Goal: Task Accomplishment & Management: Manage account settings

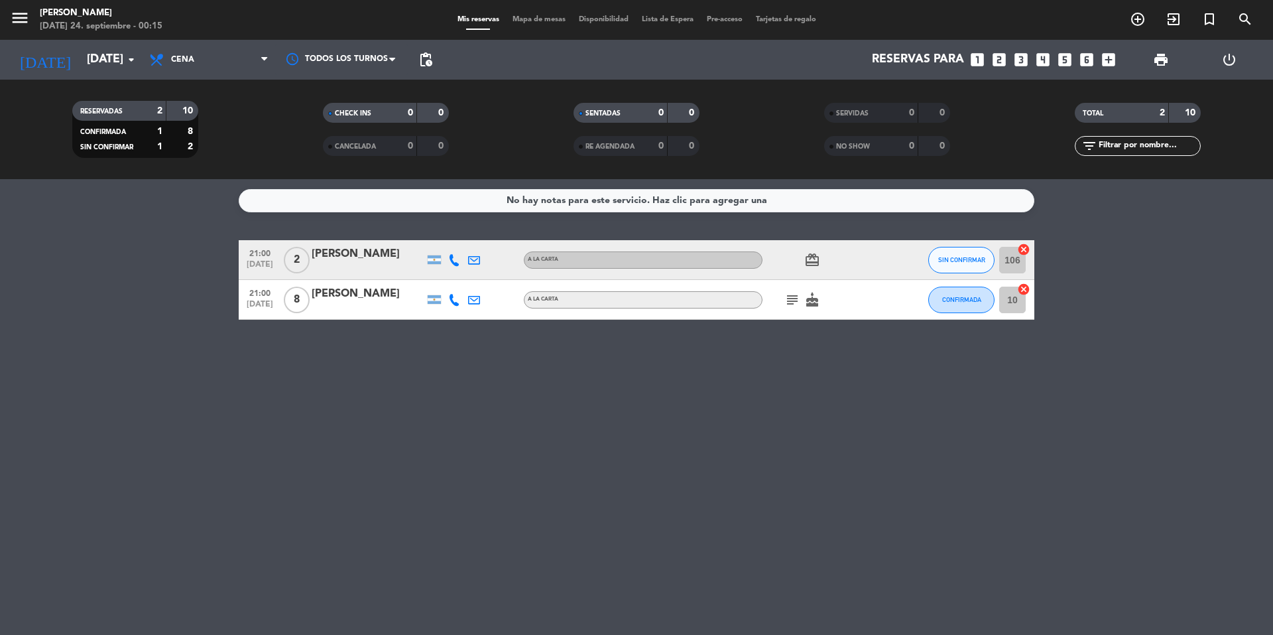
click at [788, 296] on icon "subject" at bounding box center [792, 300] width 16 height 16
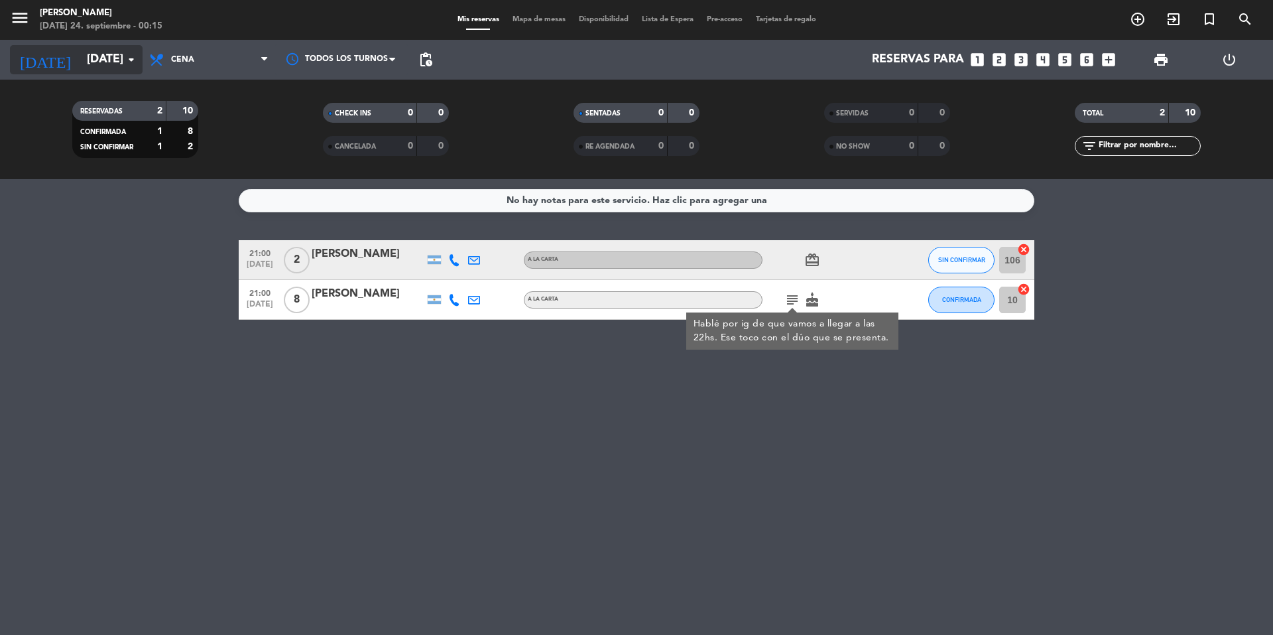
click at [106, 62] on input "[DATE]" at bounding box center [157, 59] width 154 height 27
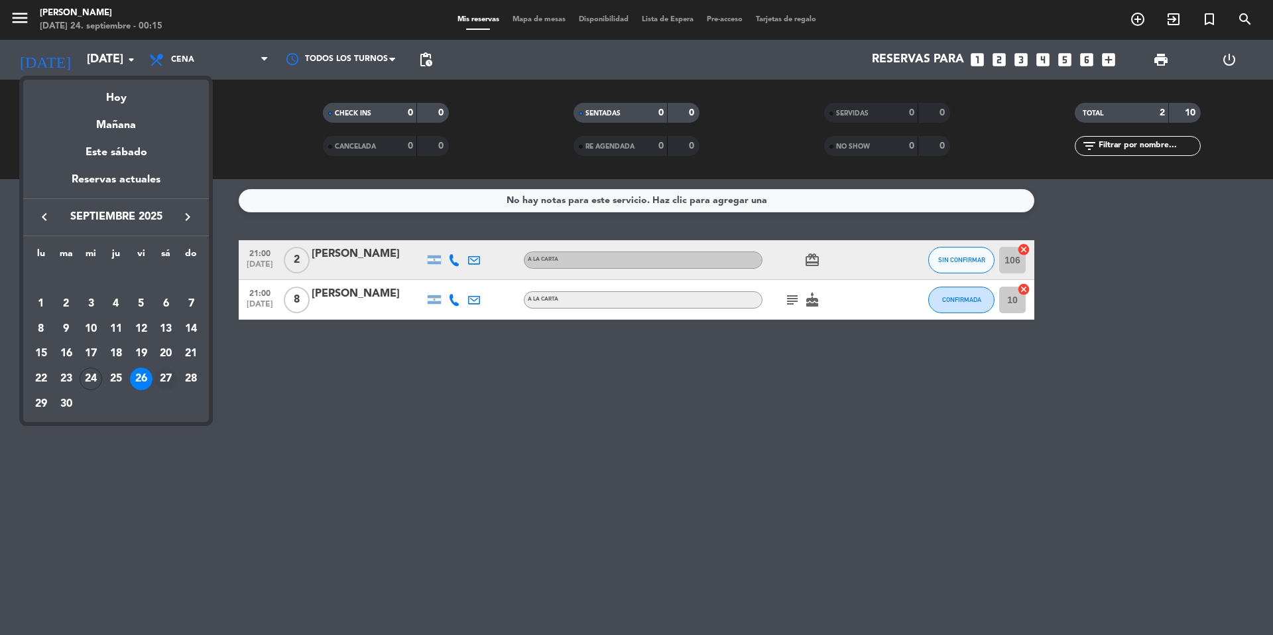
click at [160, 369] on div "27" at bounding box center [165, 378] width 23 height 23
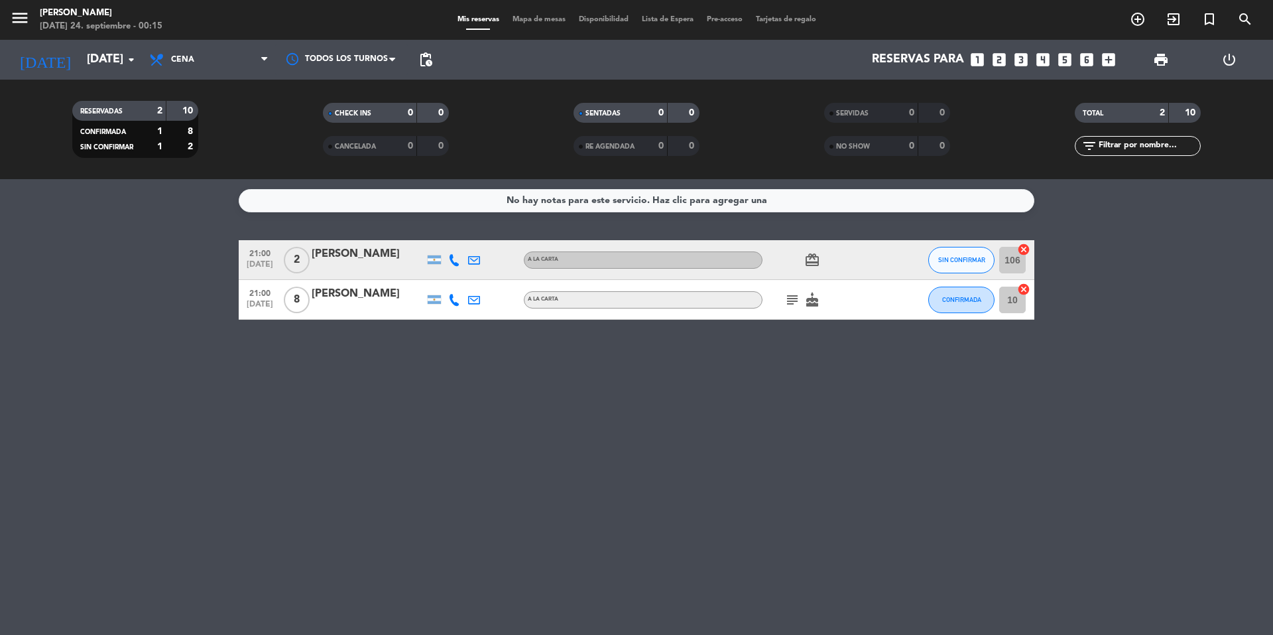
type input "[DATE]"
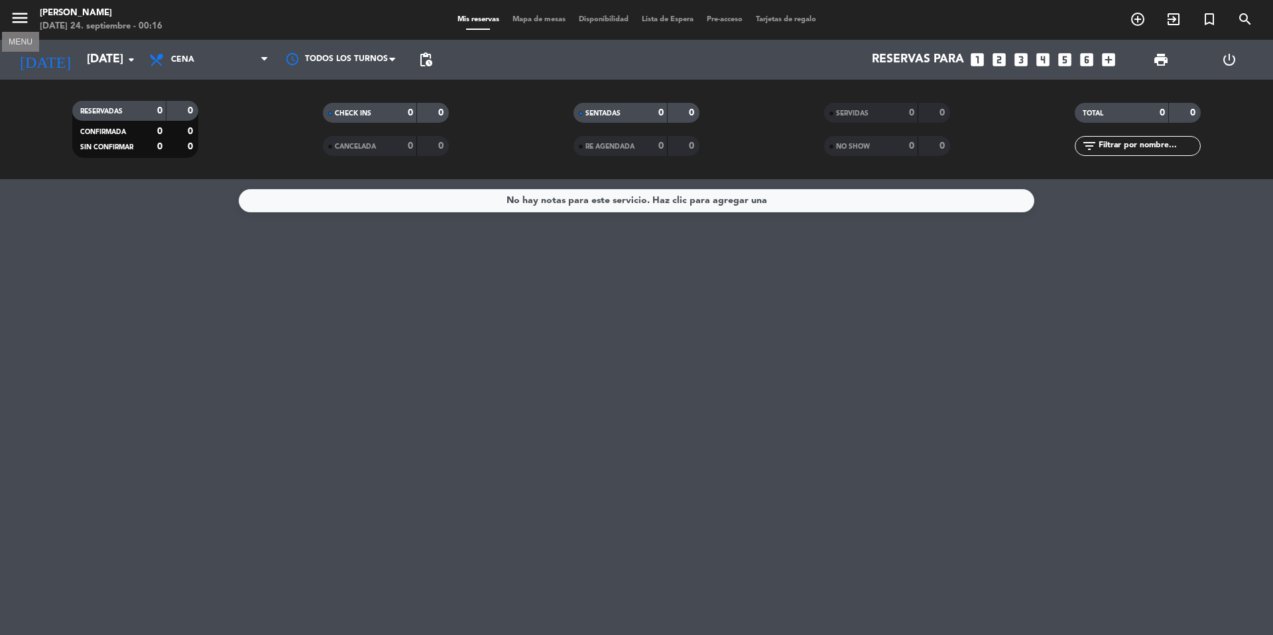
click at [22, 17] on icon "menu" at bounding box center [20, 18] width 20 height 20
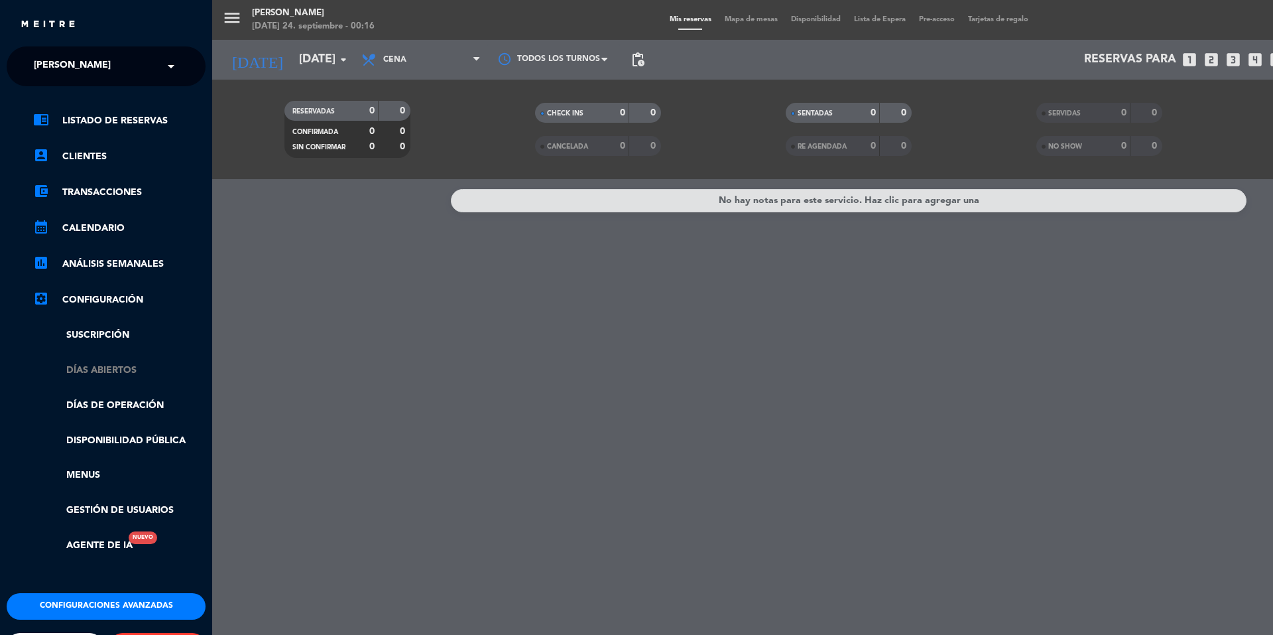
click at [120, 369] on link "Días abiertos" at bounding box center [119, 370] width 172 height 15
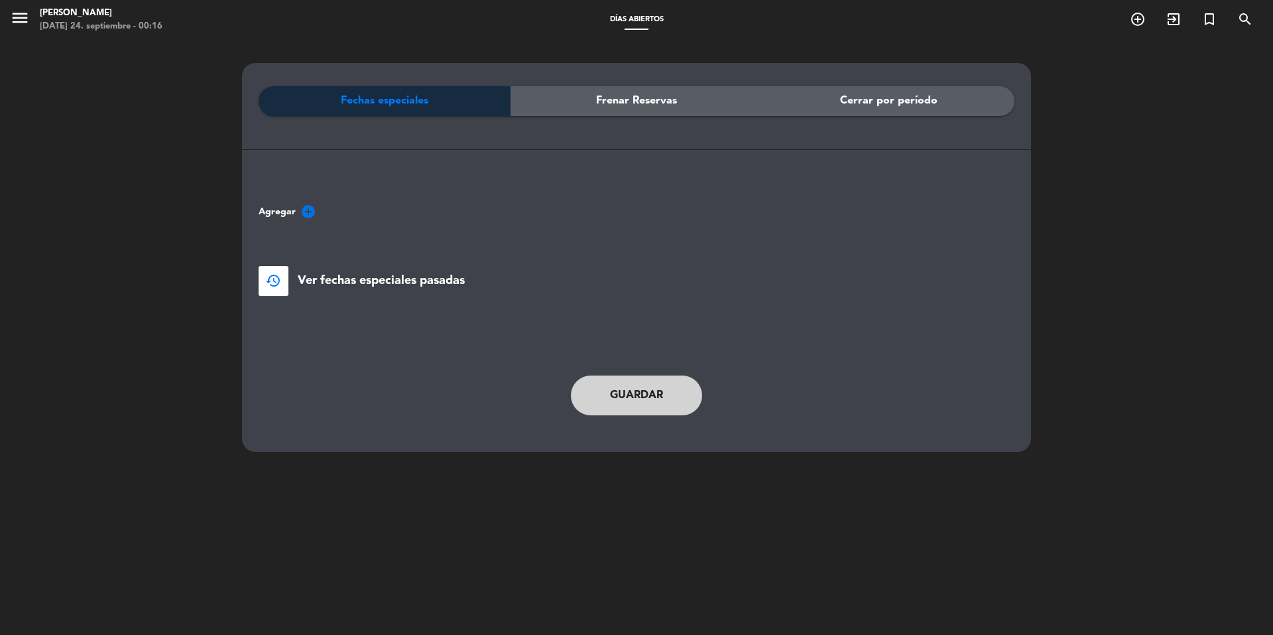
click at [308, 215] on icon "add_circle" at bounding box center [308, 212] width 16 height 16
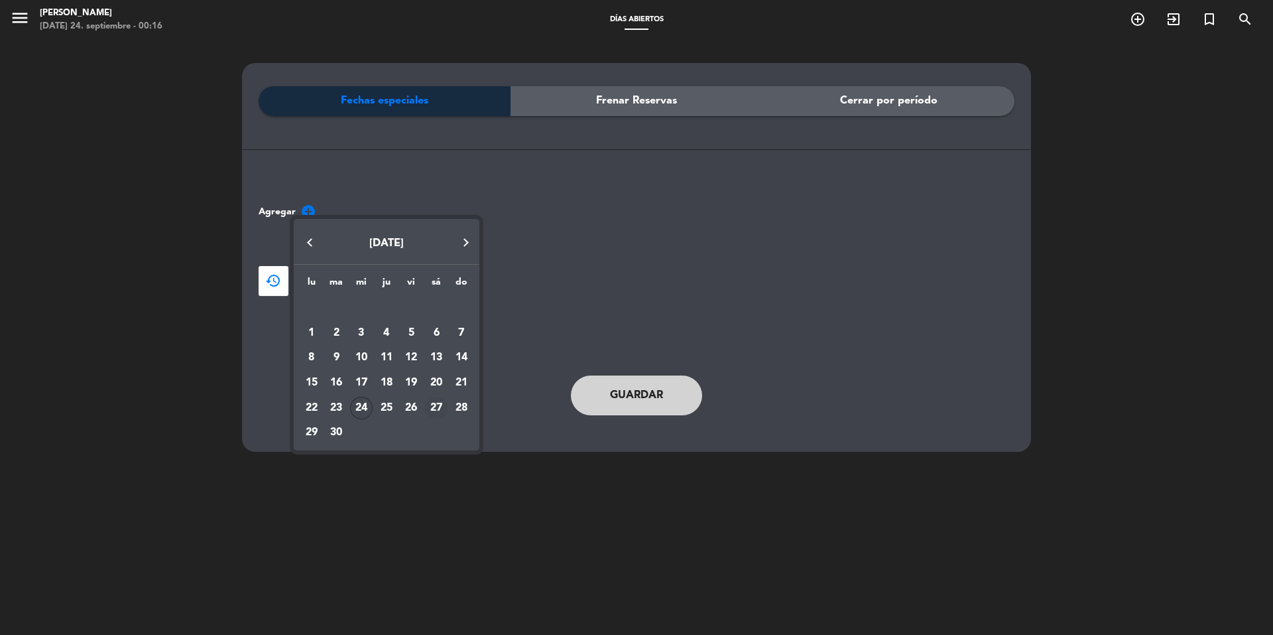
click at [438, 406] on div "27" at bounding box center [436, 408] width 23 height 23
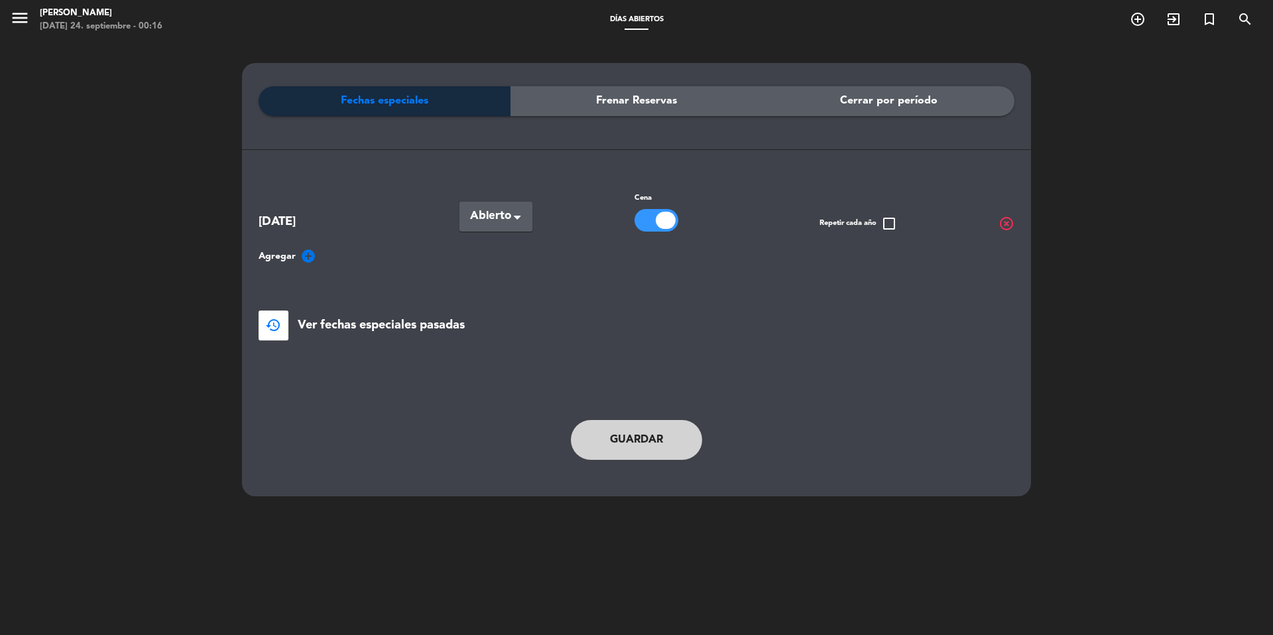
click at [518, 219] on span at bounding box center [517, 218] width 7 height 9
click at [514, 276] on div "Cerradas" at bounding box center [495, 272] width 73 height 28
click at [609, 438] on button "Guardar" at bounding box center [636, 440] width 131 height 40
click at [32, 14] on span "menu" at bounding box center [25, 20] width 30 height 31
click at [30, 21] on span "menu" at bounding box center [25, 20] width 30 height 31
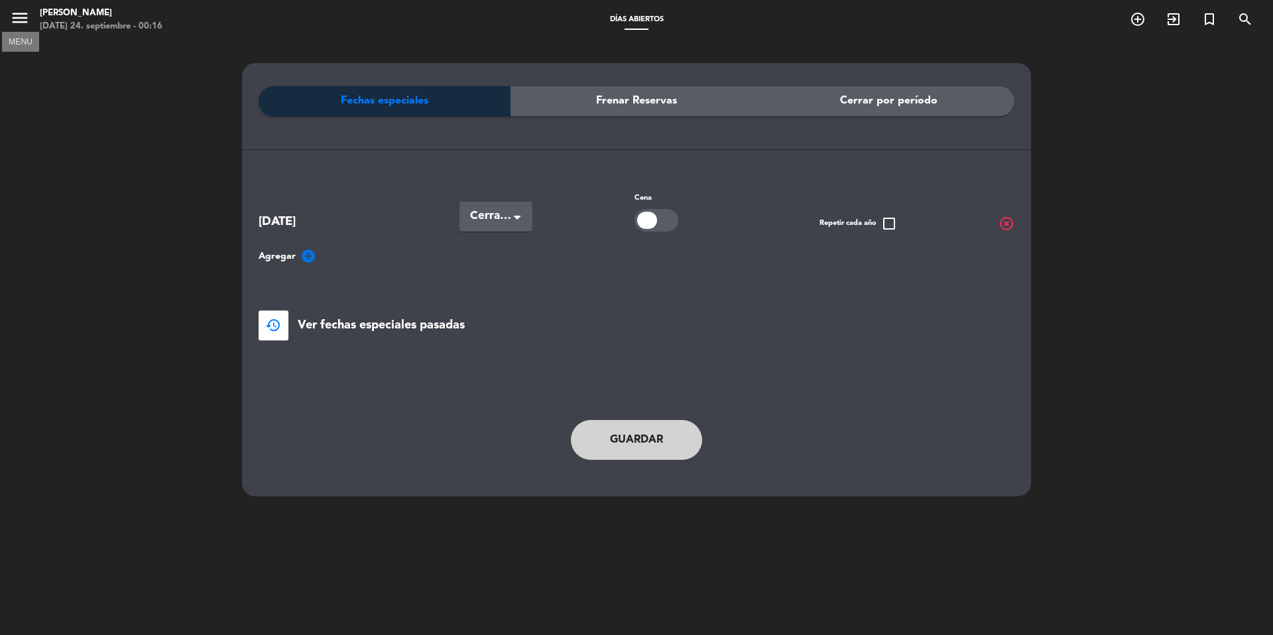
click at [21, 16] on icon "menu" at bounding box center [20, 18] width 20 height 20
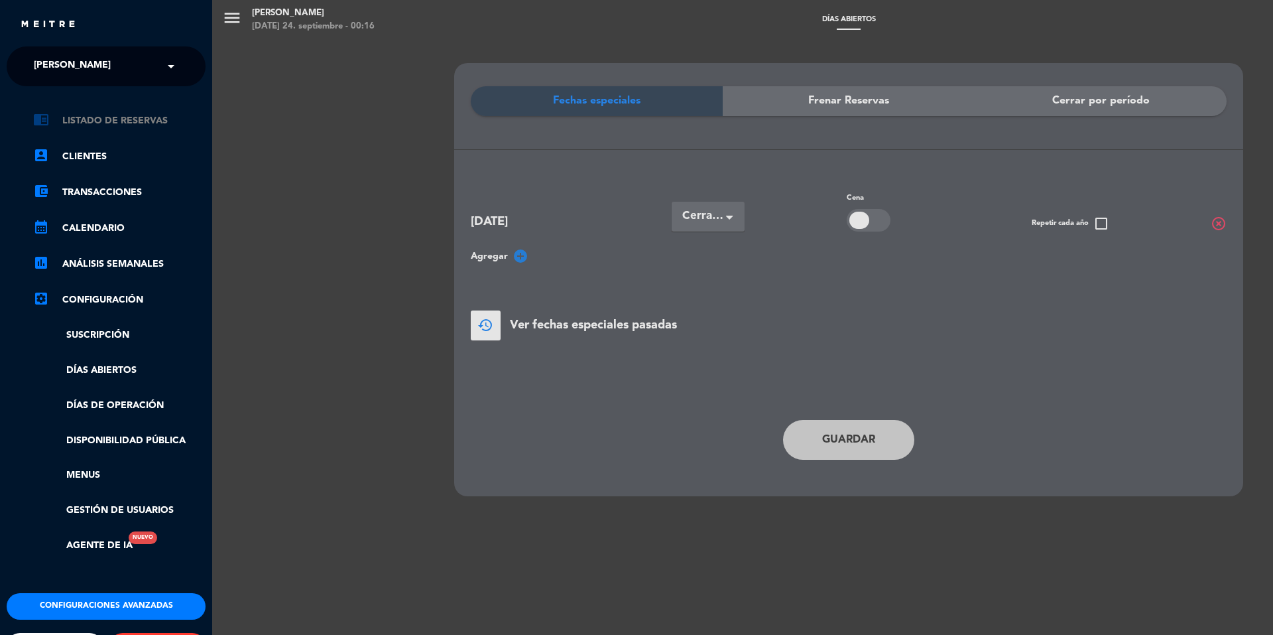
click at [133, 120] on link "chrome_reader_mode Listado de Reservas" at bounding box center [119, 121] width 172 height 16
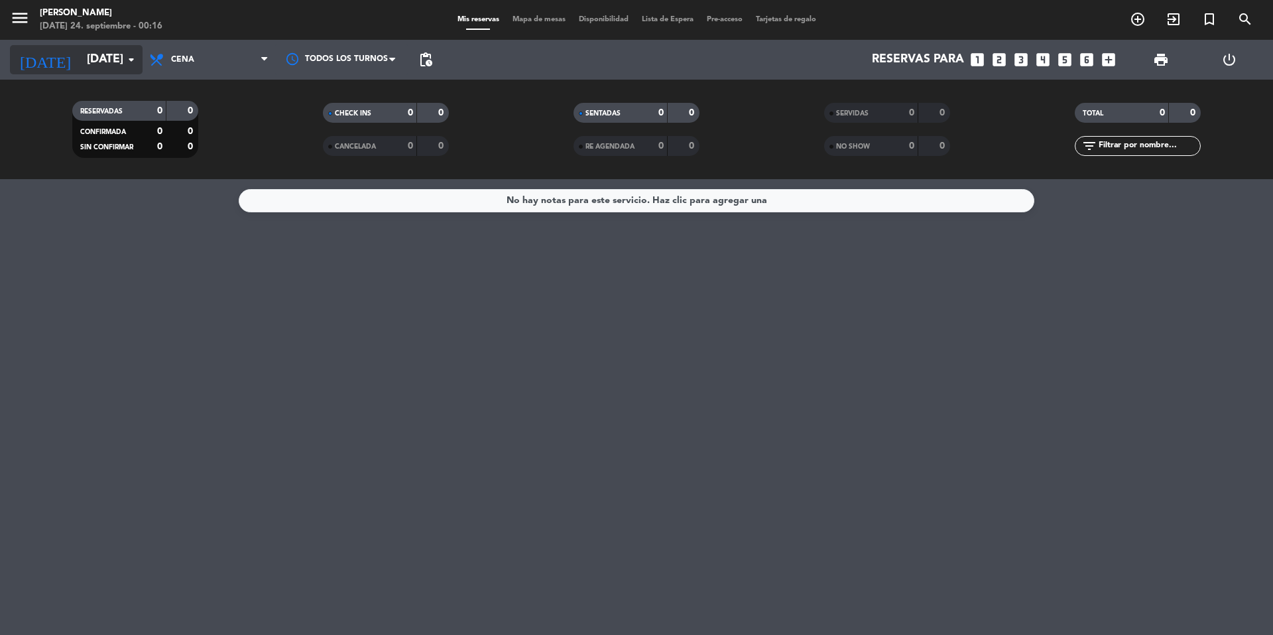
click at [80, 52] on input "[DATE]" at bounding box center [157, 59] width 154 height 27
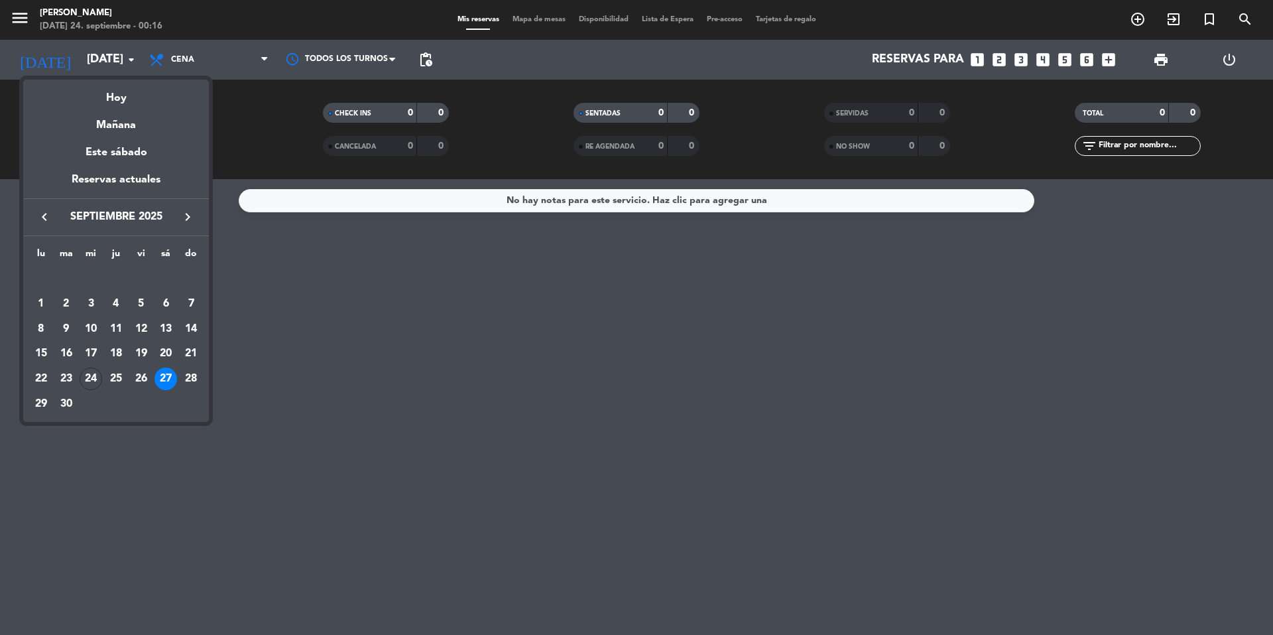
click at [186, 214] on icon "keyboard_arrow_right" at bounding box center [188, 217] width 16 height 16
click at [48, 215] on icon "keyboard_arrow_left" at bounding box center [44, 217] width 16 height 16
click at [186, 215] on icon "keyboard_arrow_right" at bounding box center [188, 217] width 16 height 16
click at [48, 209] on icon "keyboard_arrow_left" at bounding box center [44, 217] width 16 height 16
click at [83, 367] on td "24" at bounding box center [90, 378] width 25 height 25
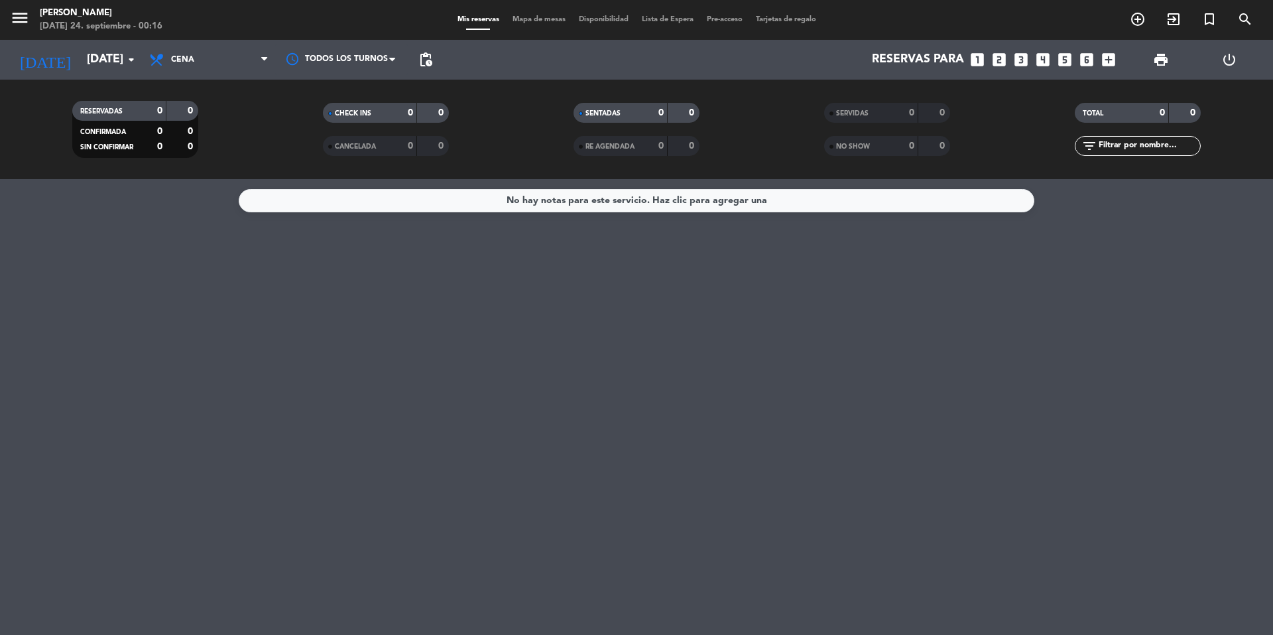
type input "[DATE]"
